Goal: Task Accomplishment & Management: Complete application form

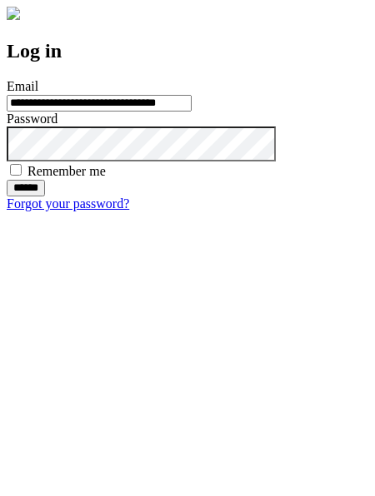
type input "**********"
click at [45, 196] on input "******" at bounding box center [26, 188] width 38 height 17
